Goal: Information Seeking & Learning: Learn about a topic

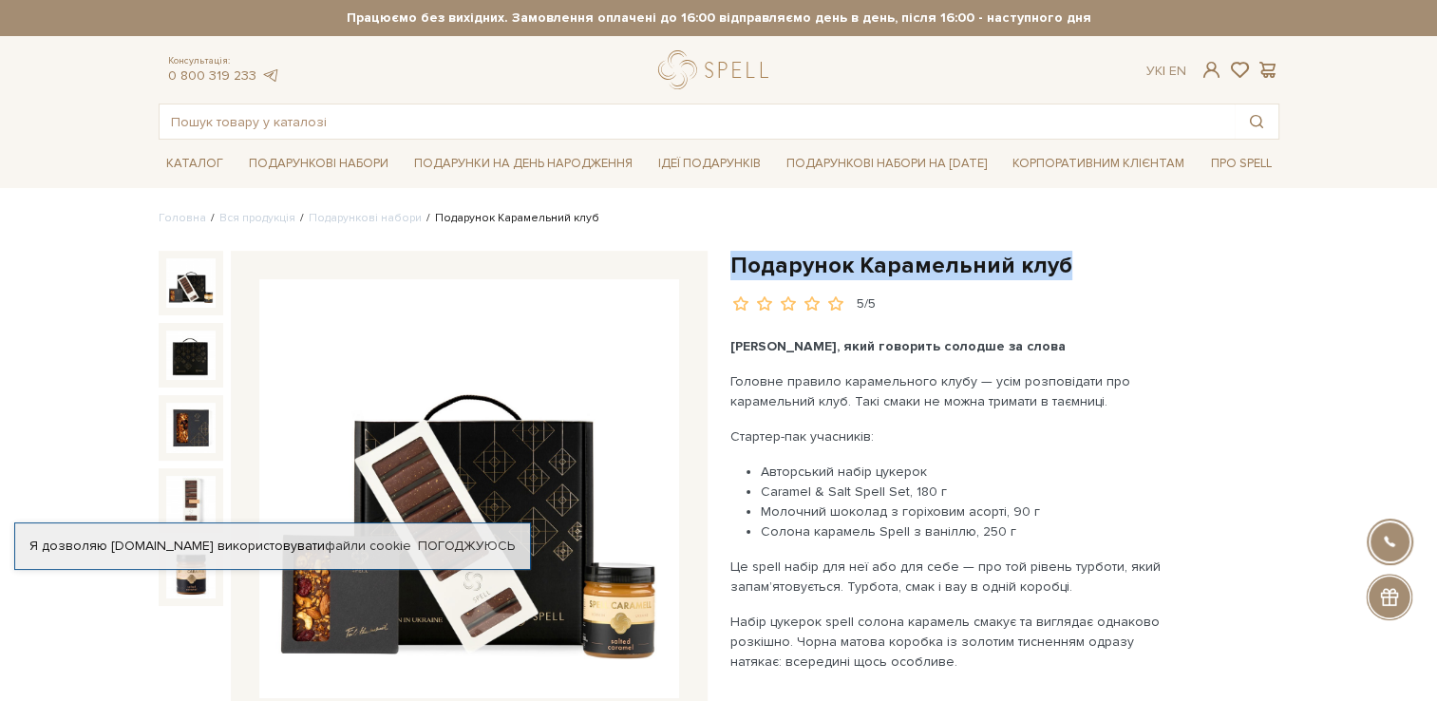
drag, startPoint x: 1068, startPoint y: 265, endPoint x: 729, endPoint y: 268, distance: 338.1
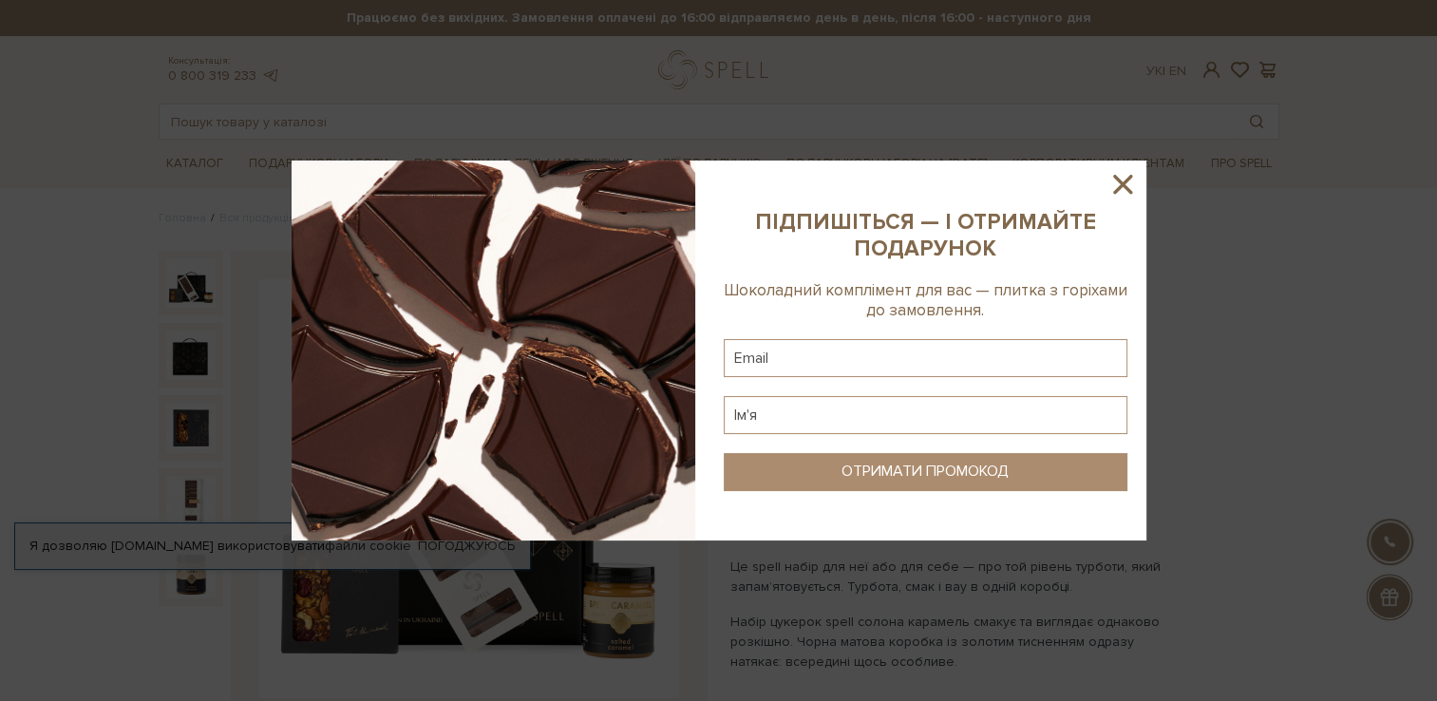
click at [1132, 187] on icon at bounding box center [1122, 184] width 32 height 32
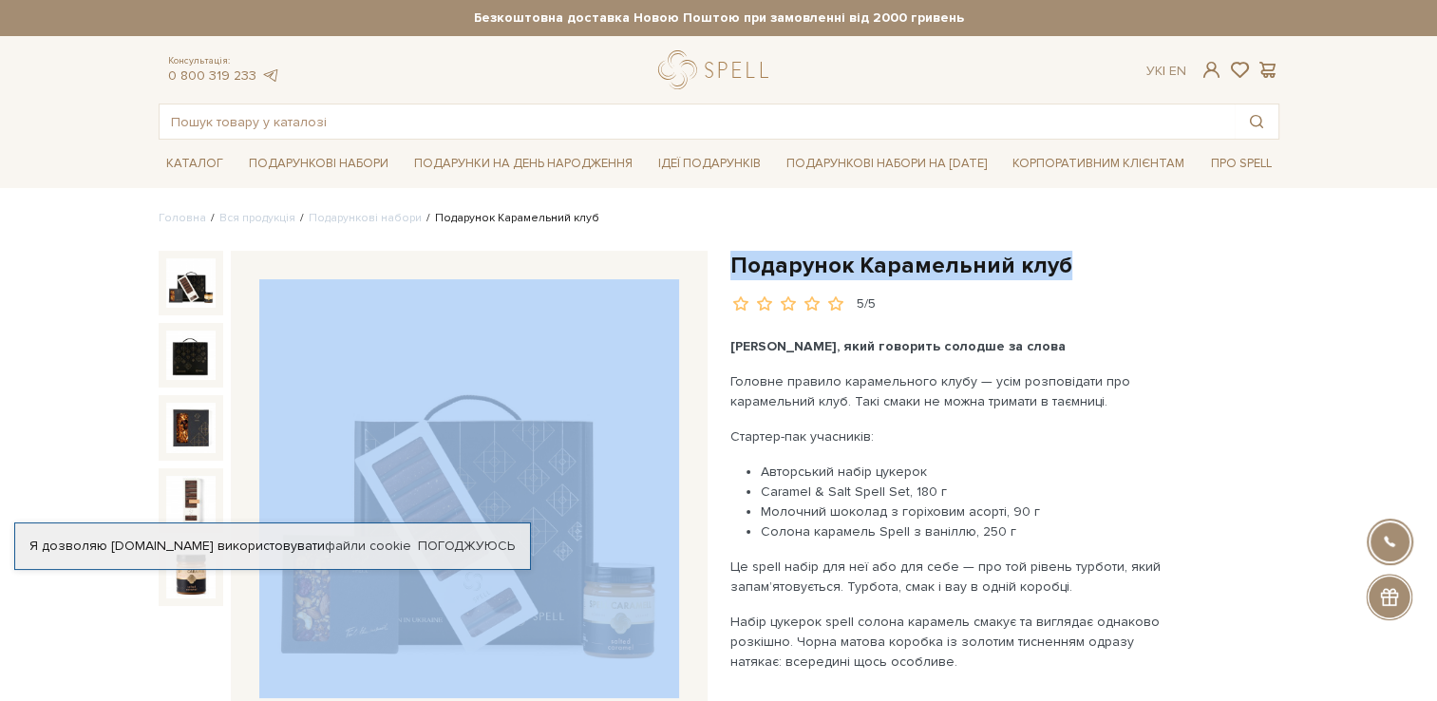
drag, startPoint x: 895, startPoint y: 275, endPoint x: 720, endPoint y: 267, distance: 175.0
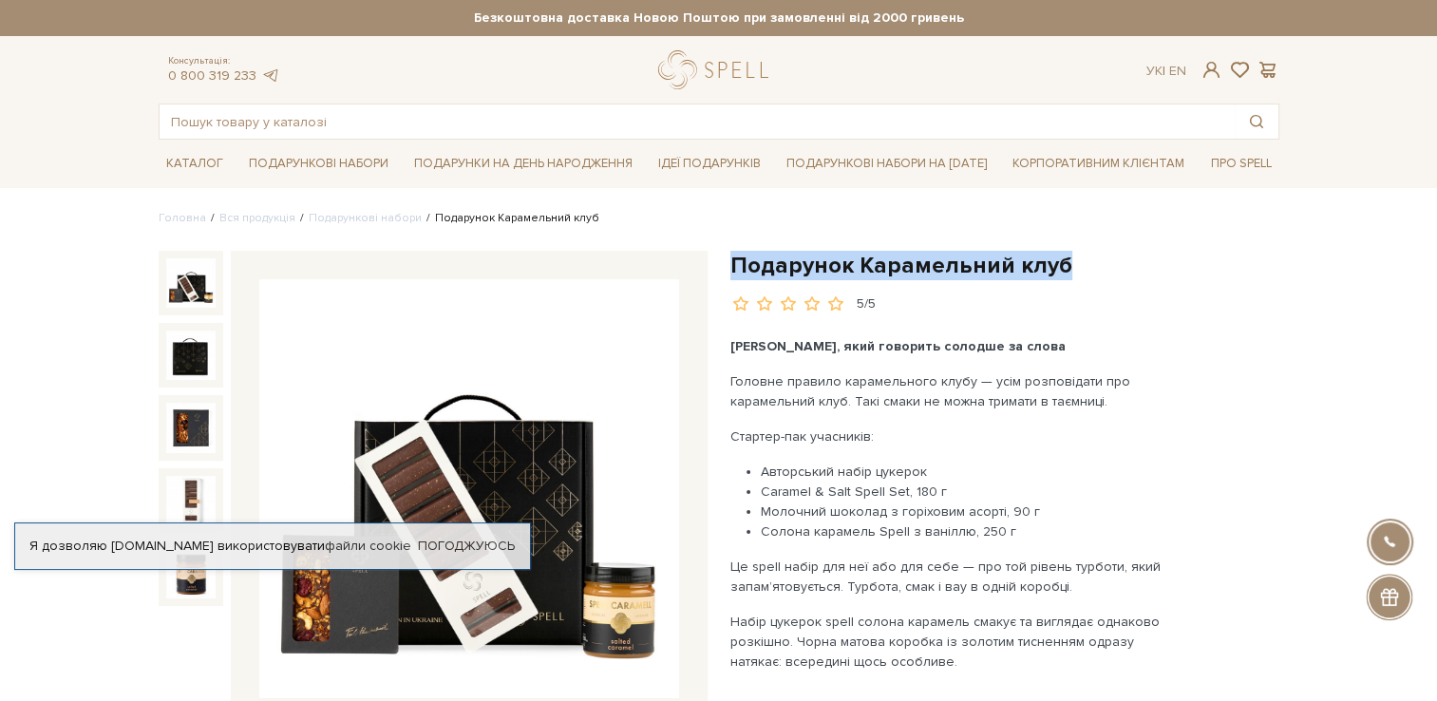
drag, startPoint x: 720, startPoint y: 267, endPoint x: 801, endPoint y: 266, distance: 80.7
copy h1 "Подарунок Карамельний клуб"
drag, startPoint x: 1015, startPoint y: 268, endPoint x: 885, endPoint y: 270, distance: 130.1
click at [885, 270] on h1 "Подарунок Карамельний клуб" at bounding box center [1004, 265] width 549 height 29
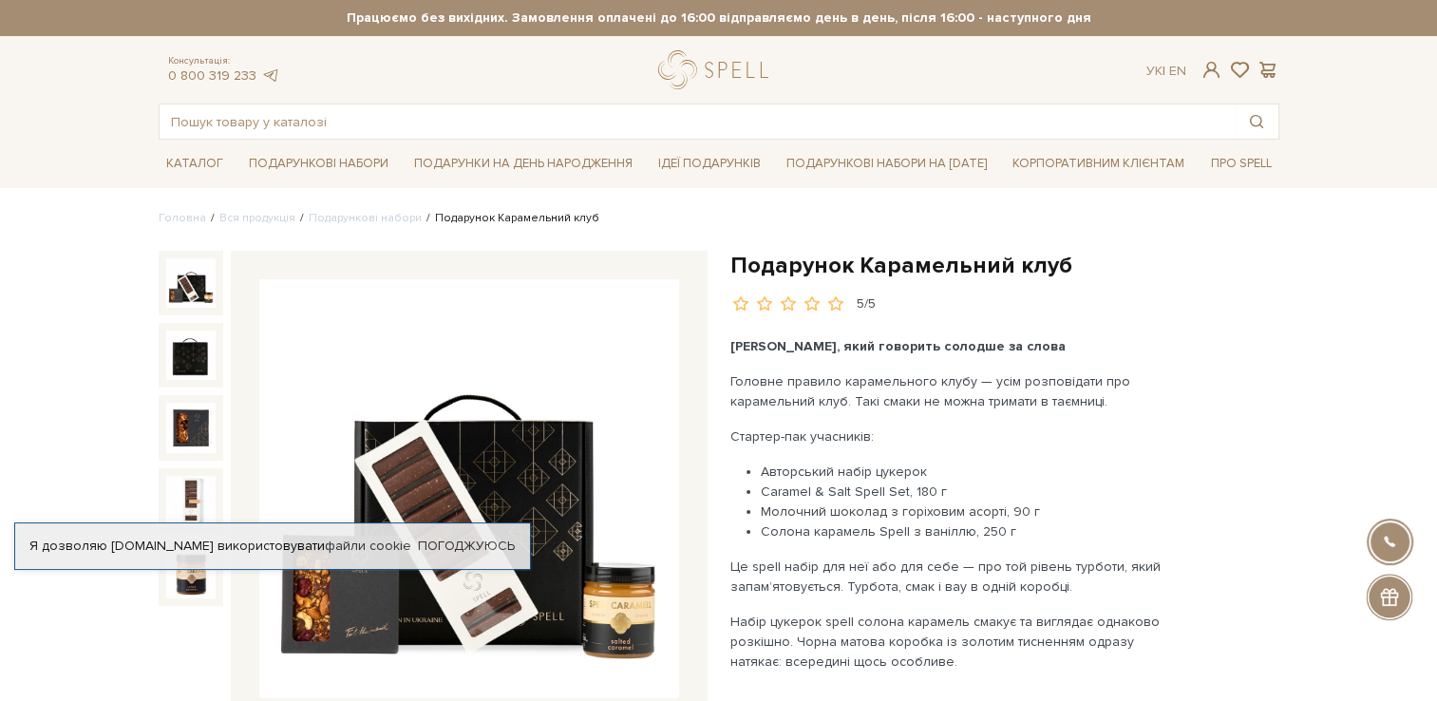
drag, startPoint x: 885, startPoint y: 270, endPoint x: 1073, endPoint y: 308, distance: 191.9
click at [1073, 308] on div "5/5" at bounding box center [1004, 304] width 549 height 18
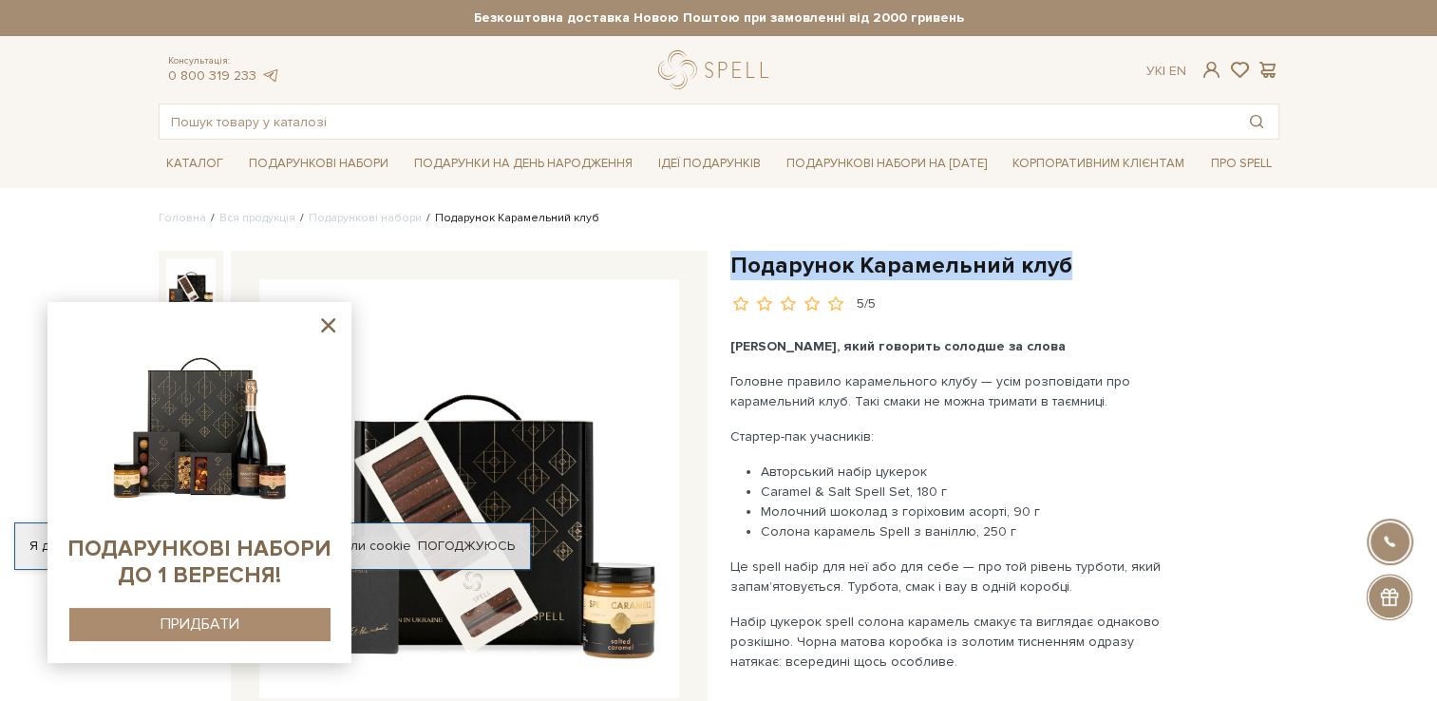
drag, startPoint x: 969, startPoint y: 279, endPoint x: 733, endPoint y: 271, distance: 235.7
click at [733, 271] on h1 "Подарунок Карамельний клуб" at bounding box center [1004, 265] width 549 height 29
drag, startPoint x: 733, startPoint y: 271, endPoint x: 784, endPoint y: 272, distance: 50.3
copy h1 "Подарунок Карамельний клуб"
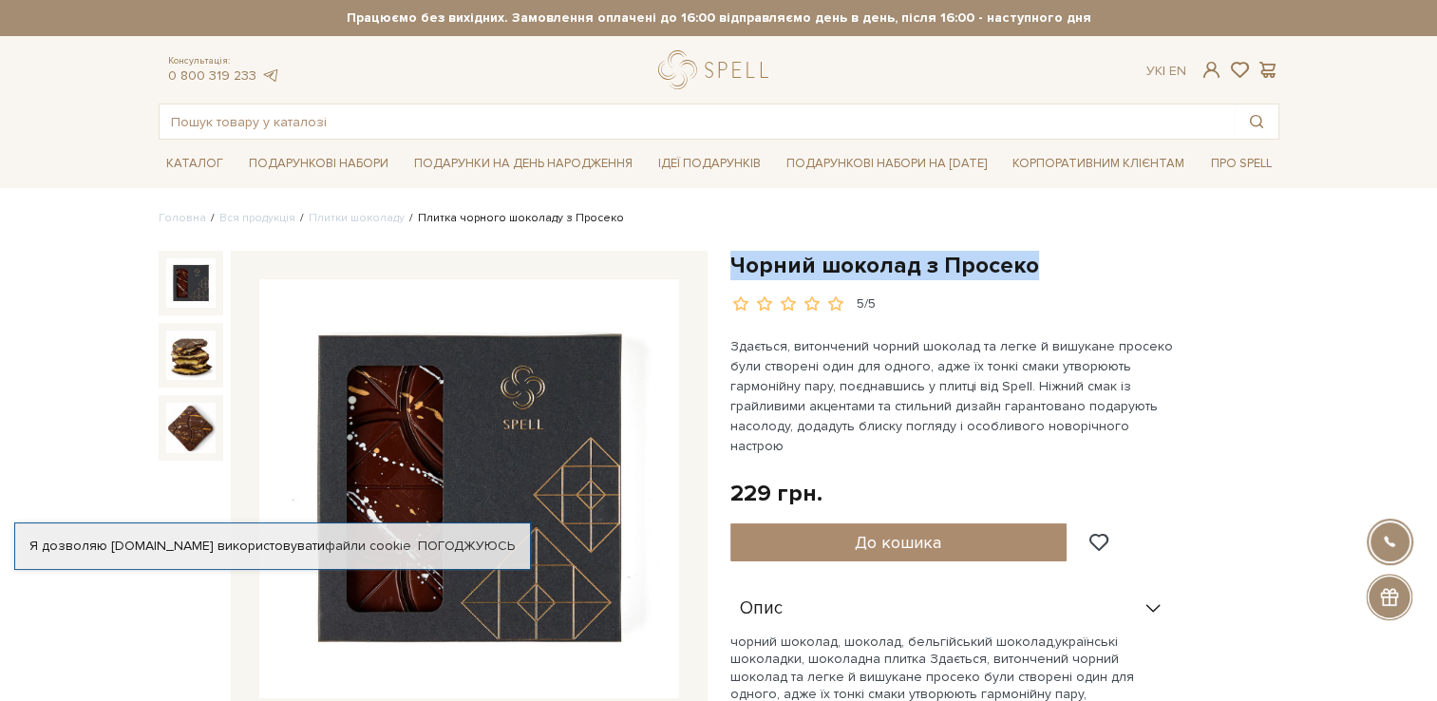
drag, startPoint x: 1043, startPoint y: 276, endPoint x: 733, endPoint y: 270, distance: 309.7
click at [733, 270] on h1 "Чорний шоколад з Просеко" at bounding box center [1004, 265] width 549 height 29
drag, startPoint x: 733, startPoint y: 270, endPoint x: 758, endPoint y: 268, distance: 24.8
drag, startPoint x: 758, startPoint y: 268, endPoint x: 855, endPoint y: 259, distance: 97.3
copy h1 "Чорний шоколад з Просеко"
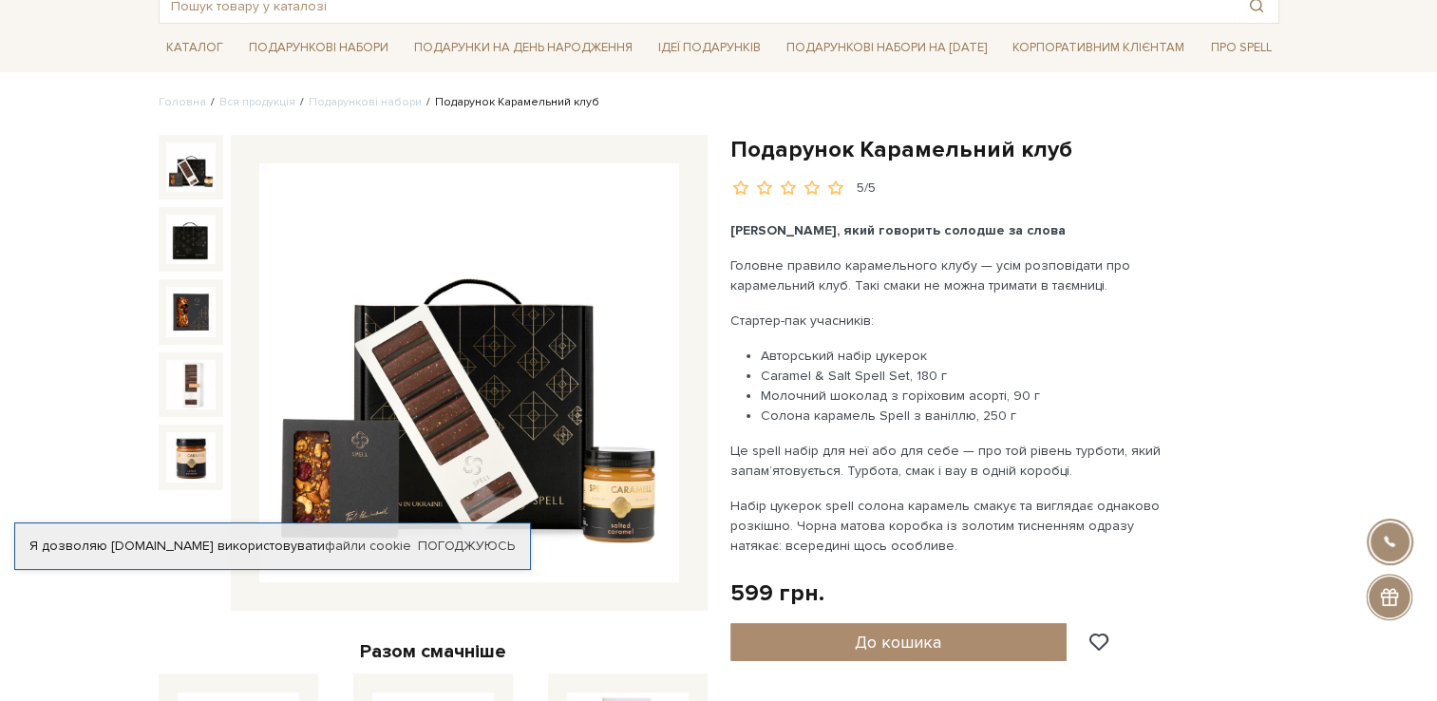
scroll to position [95, 0]
